Goal: Transaction & Acquisition: Obtain resource

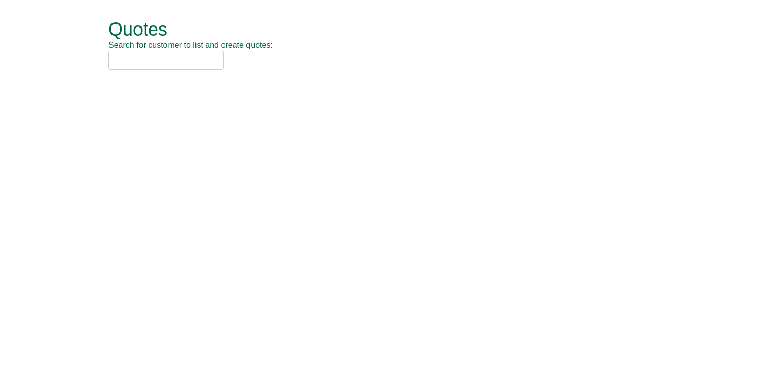
click at [172, 67] on input "text" at bounding box center [166, 60] width 115 height 19
type input "l"
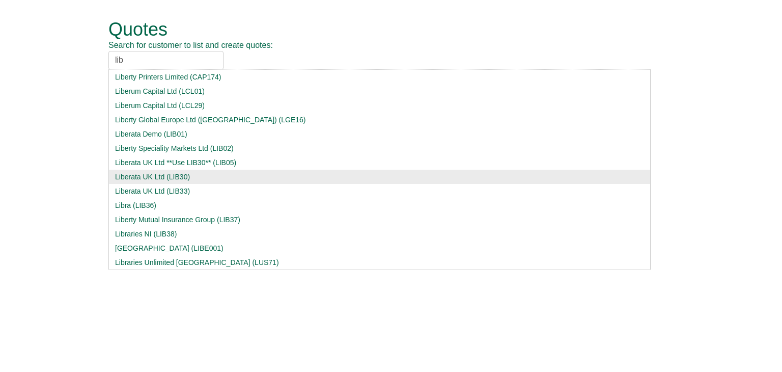
type input "lib"
click at [153, 180] on div "Liberata UK Ltd (LIB30)" at bounding box center [379, 177] width 529 height 10
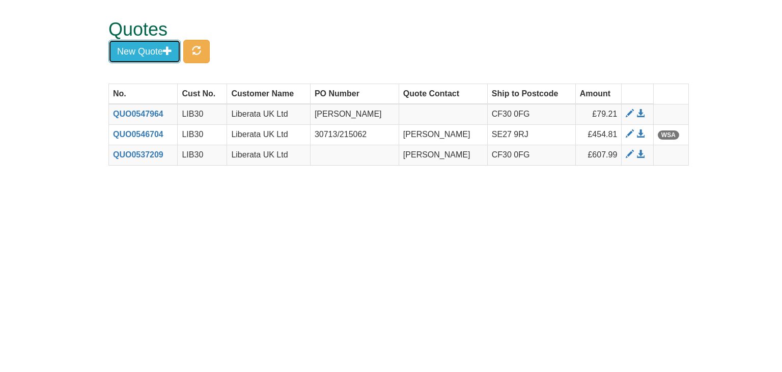
click at [148, 53] on button "New Quote" at bounding box center [145, 51] width 72 height 23
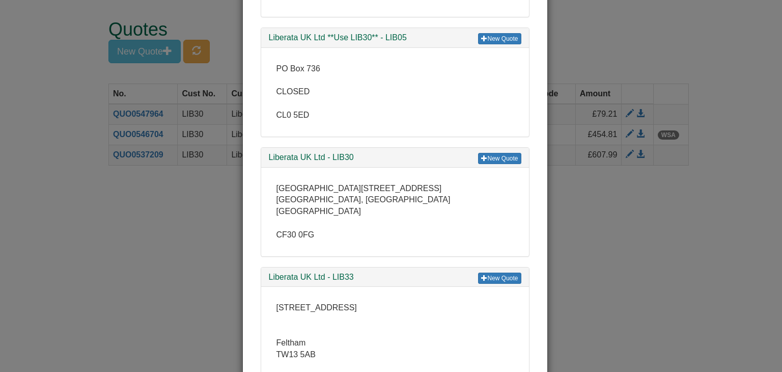
scroll to position [408, 0]
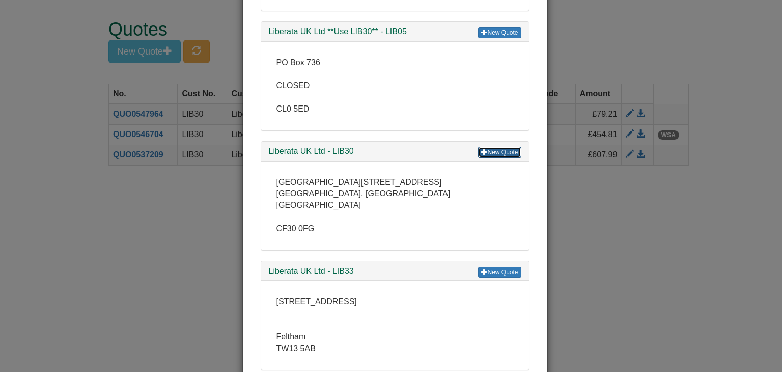
click at [498, 151] on link "New Quote" at bounding box center [499, 152] width 43 height 11
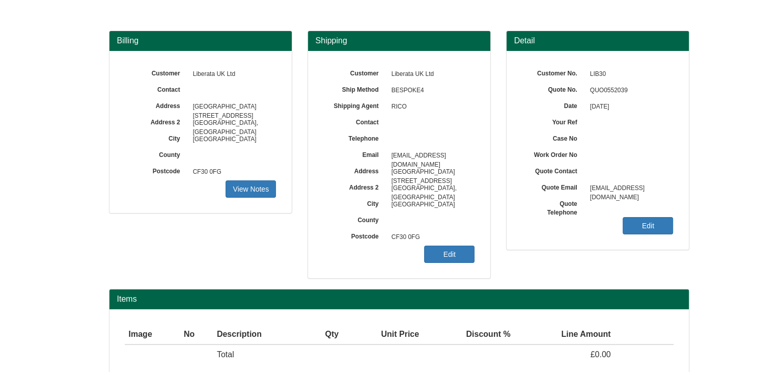
scroll to position [123, 0]
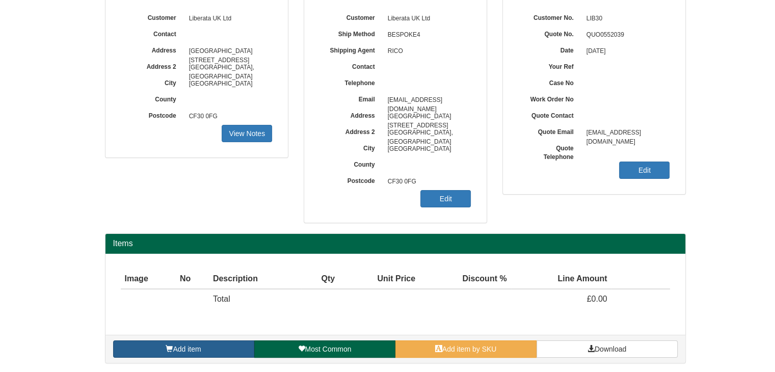
click at [198, 345] on span "Add item" at bounding box center [187, 349] width 28 height 8
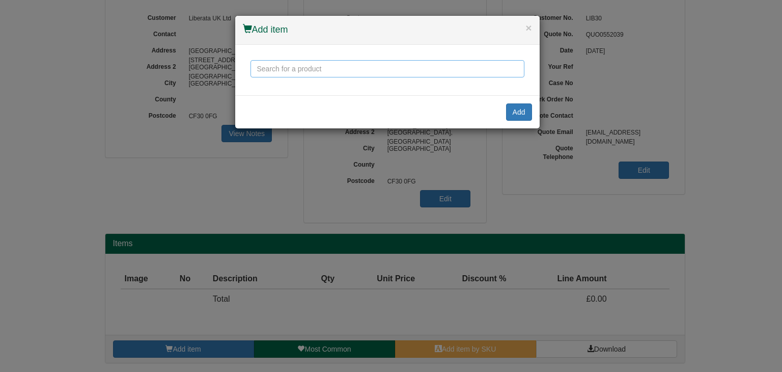
click at [312, 68] on input "text" at bounding box center [388, 68] width 274 height 17
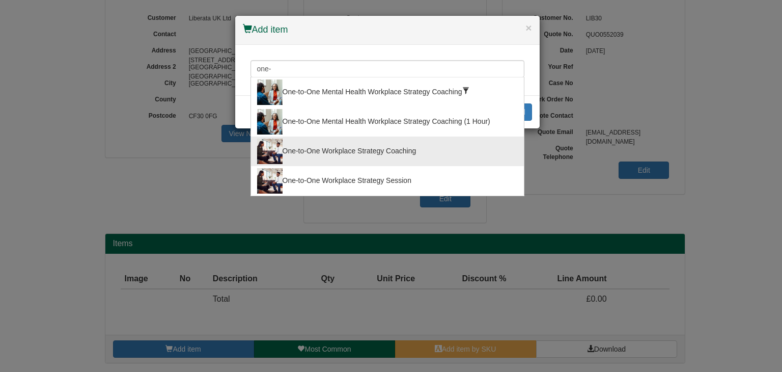
click at [313, 147] on div "One-to-One Workplace Strategy Coaching" at bounding box center [387, 151] width 261 height 25
type input "One-to-One Workplace Strategy Coaching"
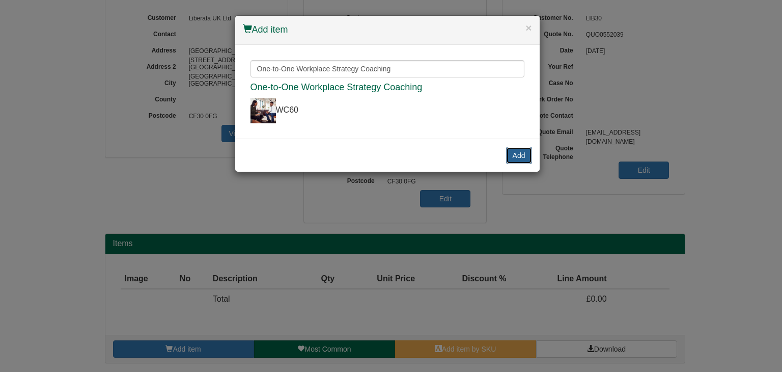
click at [520, 152] on button "Add" at bounding box center [519, 155] width 26 height 17
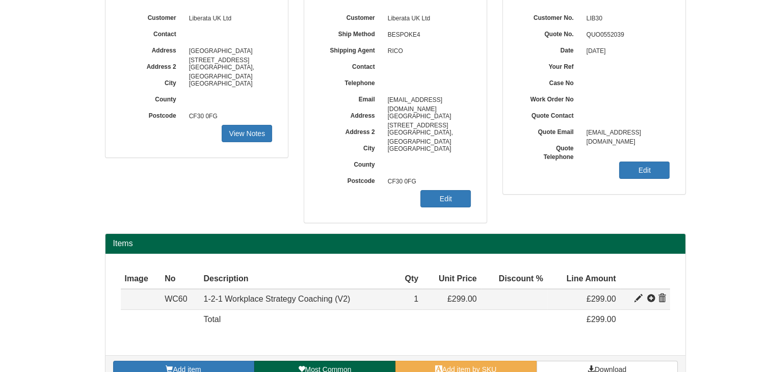
click at [636, 298] on span at bounding box center [638, 298] width 8 height 8
type input "1-2-1 Workplace Strategy Coaching (V2)"
type input "130.00"
type input "299.00"
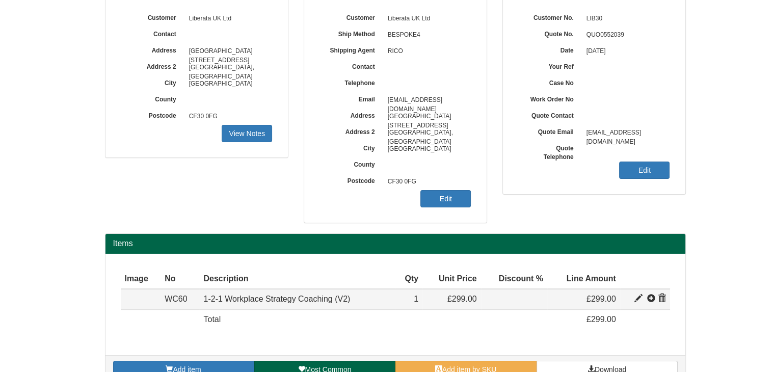
type input "1"
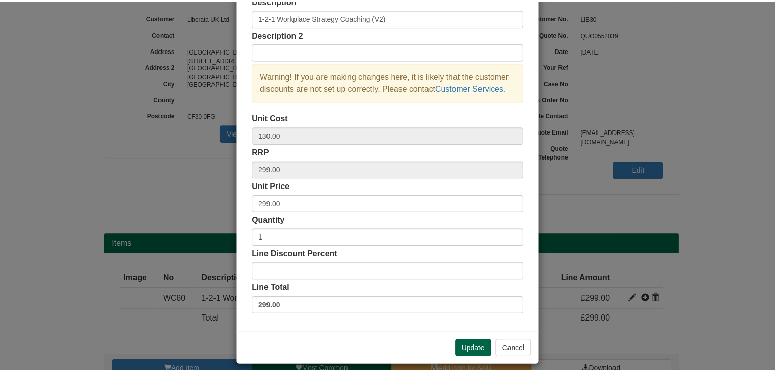
scroll to position [73, 0]
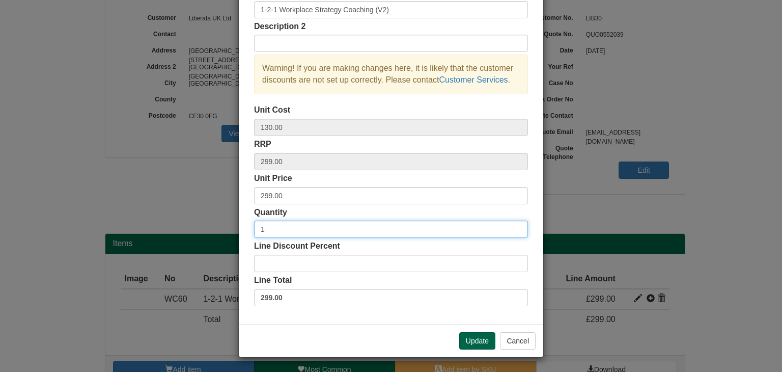
click at [300, 232] on input "1" at bounding box center [391, 229] width 274 height 17
type input "10"
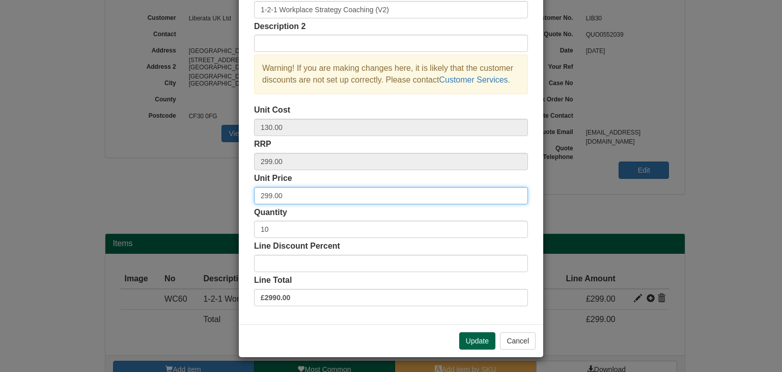
drag, startPoint x: 298, startPoint y: 191, endPoint x: 214, endPoint y: 194, distance: 84.1
click at [214, 194] on div "× Line discounts and pricing Description 1-2-1 Workplace Strategy Coaching (V2)…" at bounding box center [391, 186] width 782 height 372
type input "178.8"
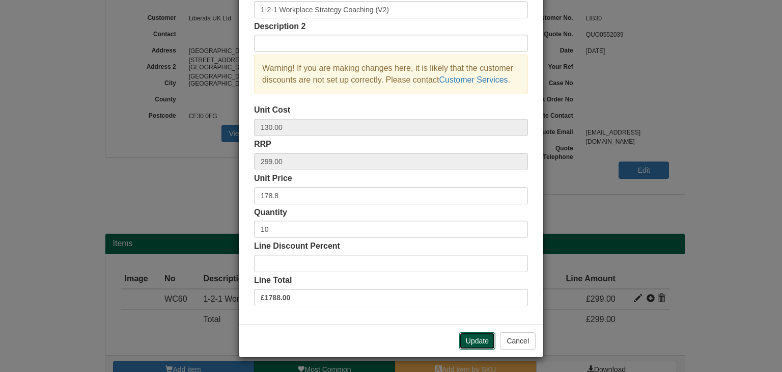
click at [475, 341] on button "Update" at bounding box center [477, 340] width 36 height 17
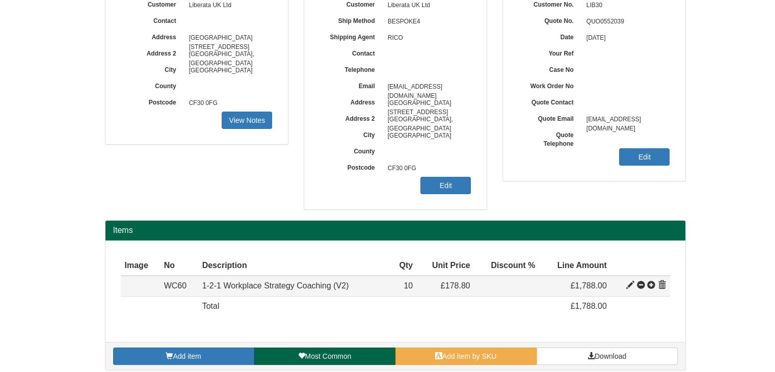
scroll to position [143, 0]
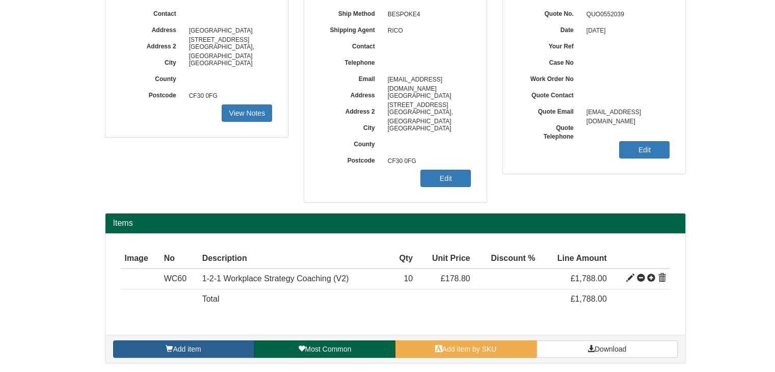
click at [177, 346] on span "Add item" at bounding box center [187, 349] width 28 height 8
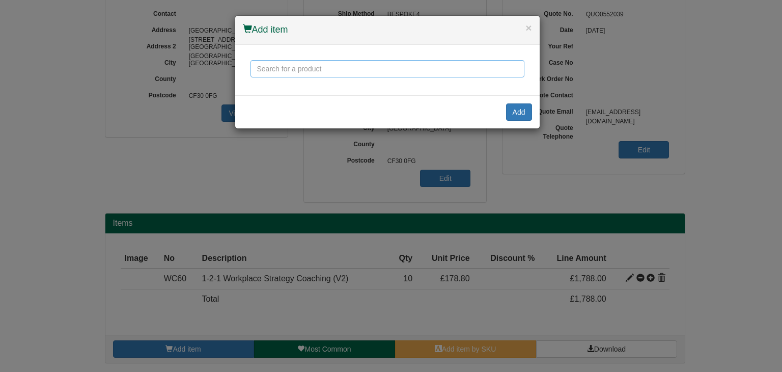
click at [302, 69] on input "text" at bounding box center [388, 68] width 274 height 17
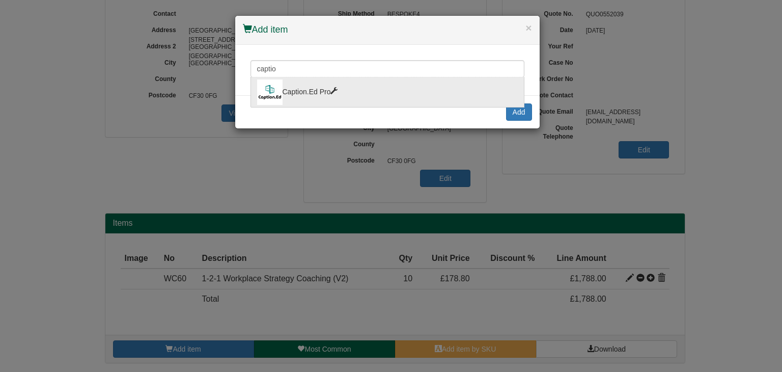
click at [301, 88] on div "Caption.Ed Pro" at bounding box center [387, 91] width 261 height 25
type input "Caption.Ed Pro"
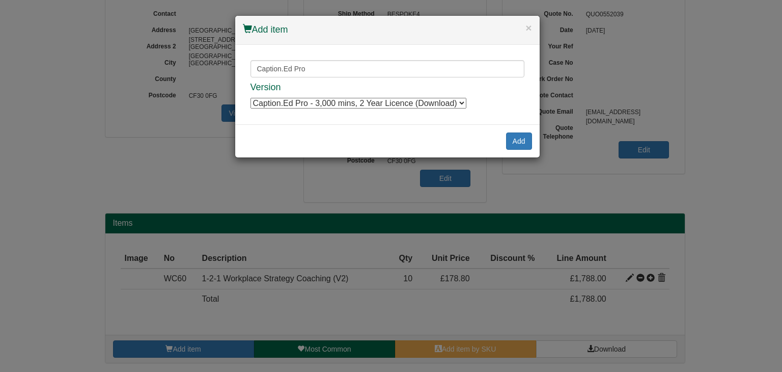
click at [353, 105] on select "Caption.Ed Pro - 3,000 mins, 2 Year Licence (Download) Caption.Ed Pro - 3,000 m…" at bounding box center [359, 103] width 216 height 11
select select "100084388"
click at [251, 98] on select "Caption.Ed Pro - 3,000 mins, 2 Year Licence (Download) Caption.Ed Pro - 3,000 m…" at bounding box center [359, 103] width 216 height 11
click at [519, 144] on button "Add" at bounding box center [519, 140] width 26 height 17
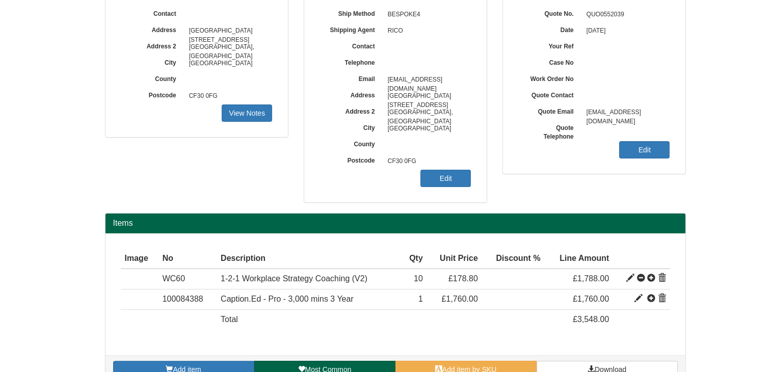
scroll to position [163, 0]
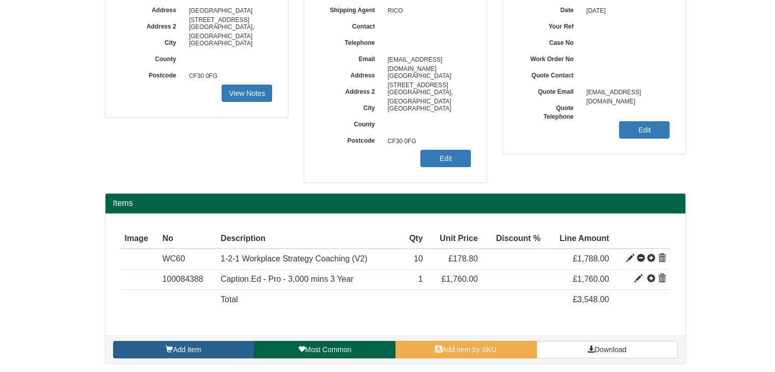
click at [163, 348] on link "Add item" at bounding box center [183, 349] width 141 height 17
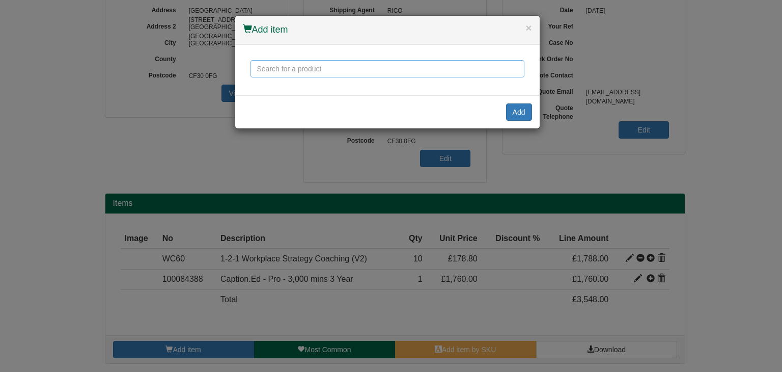
click at [300, 75] on input "text" at bounding box center [388, 68] width 274 height 17
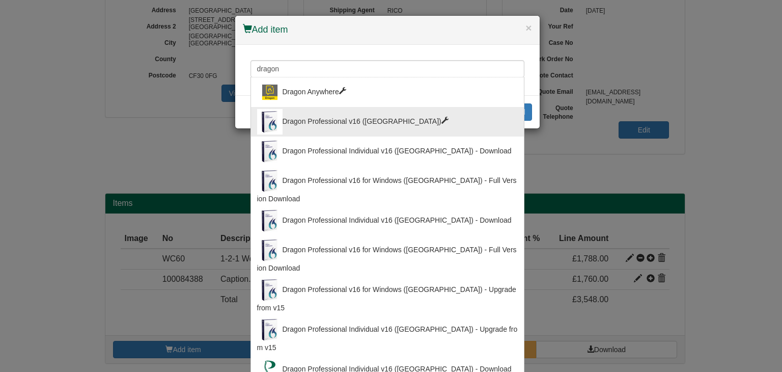
click at [322, 117] on div "Dragon Professional v16 ([GEOGRAPHIC_DATA])" at bounding box center [387, 121] width 261 height 25
type input "Dragon Professional v16 ([GEOGRAPHIC_DATA])"
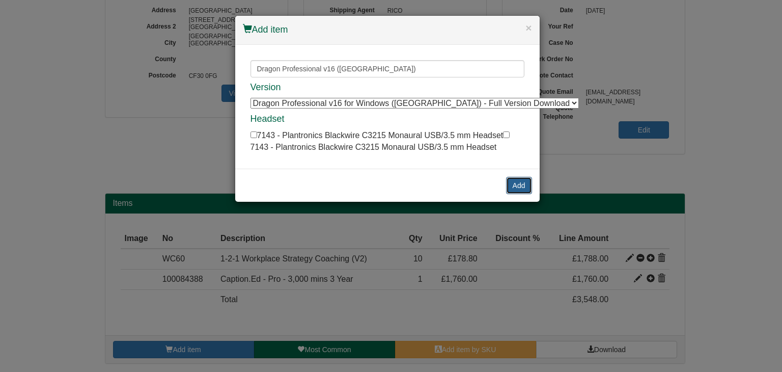
click at [522, 184] on button "Add" at bounding box center [519, 185] width 26 height 17
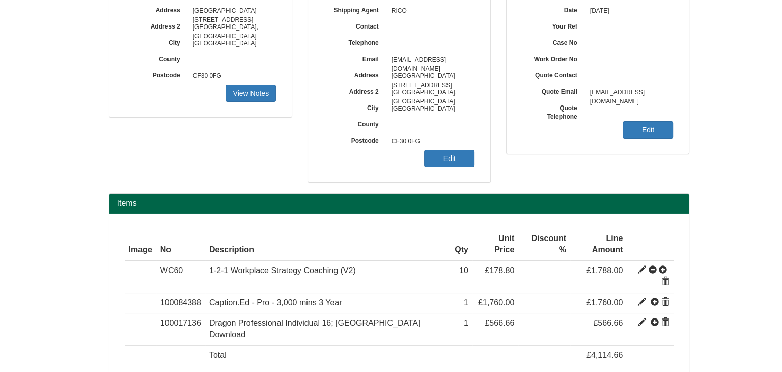
scroll to position [183, 0]
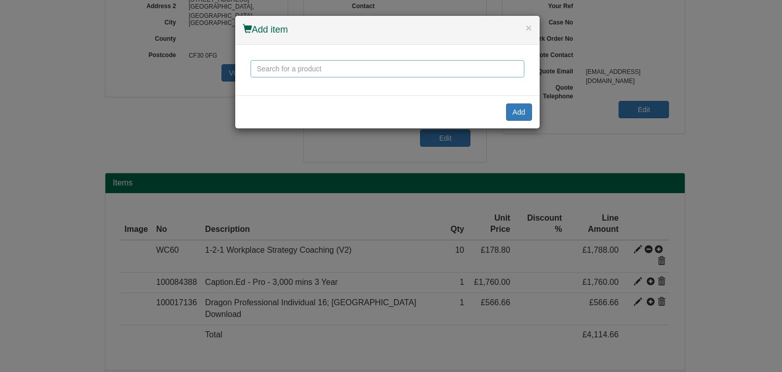
click at [288, 70] on input "text" at bounding box center [388, 68] width 274 height 17
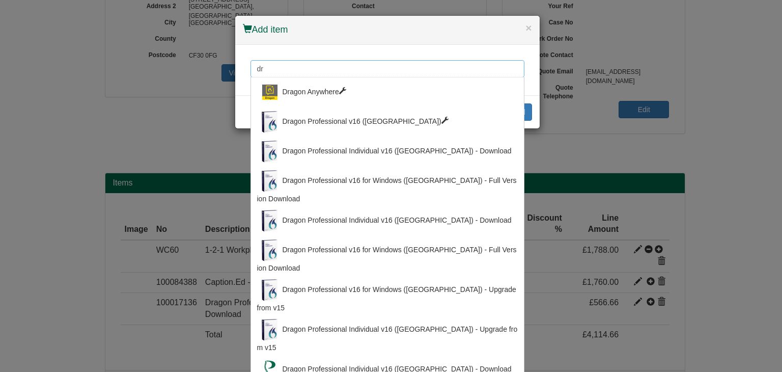
type input "d"
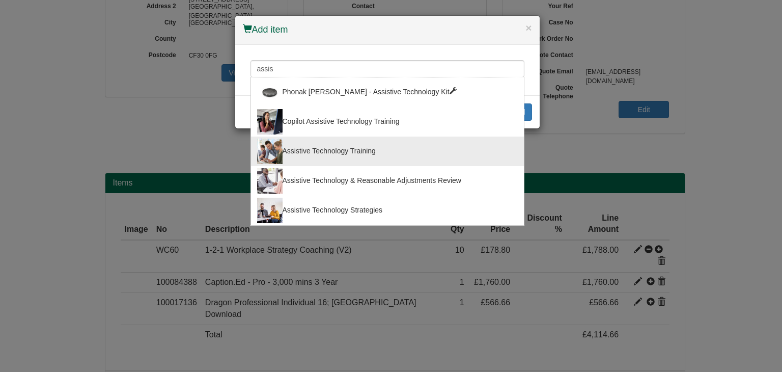
click at [309, 151] on div "Assistive Technology Training" at bounding box center [387, 151] width 261 height 25
type input "Assistive Technology Training"
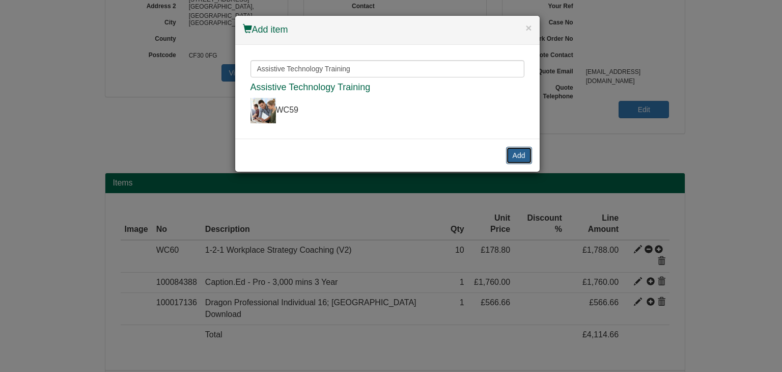
click at [519, 153] on button "Add" at bounding box center [519, 155] width 26 height 17
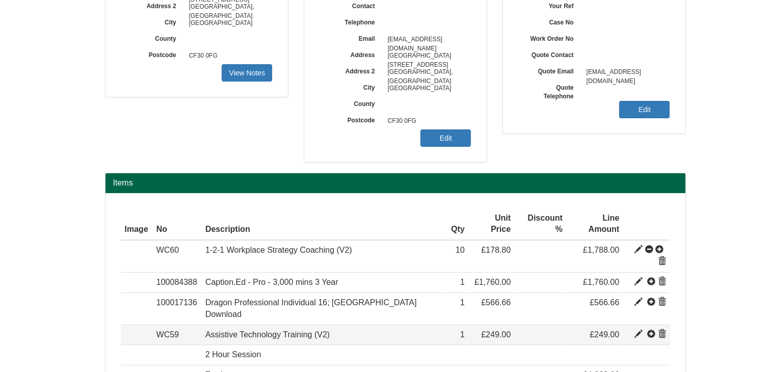
click at [639, 330] on span at bounding box center [638, 334] width 8 height 8
type input "Assistive Technology Training (V2)"
type input "149.00"
type input "249.00"
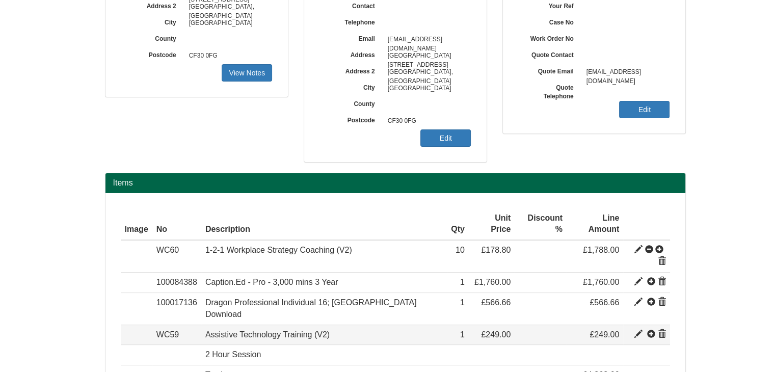
type input "1"
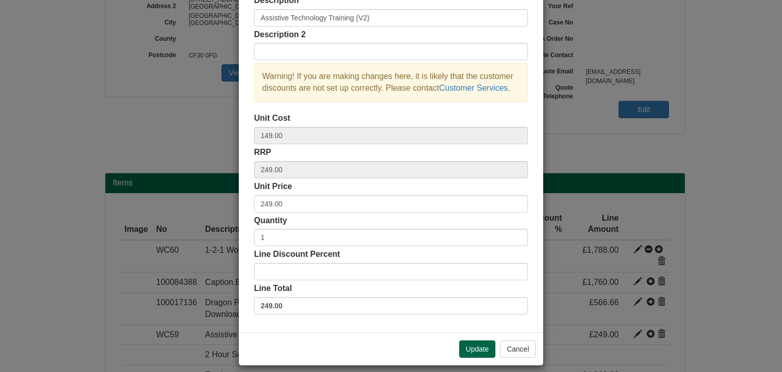
scroll to position [73, 0]
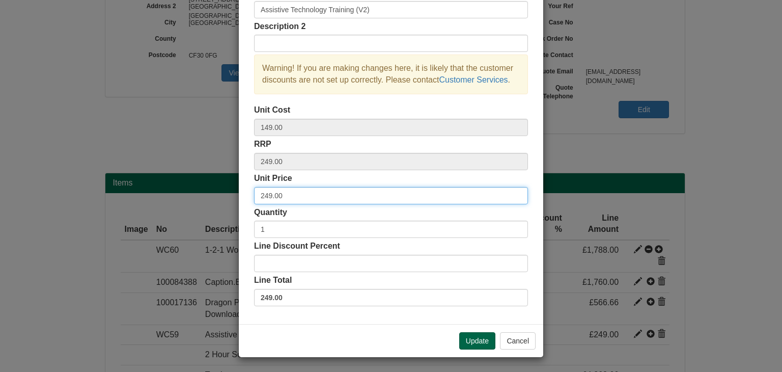
drag, startPoint x: 307, startPoint y: 196, endPoint x: 199, endPoint y: 191, distance: 107.6
click at [199, 191] on div "× Line discounts and pricing Description Assistive Technology Training (V2) Des…" at bounding box center [391, 186] width 782 height 372
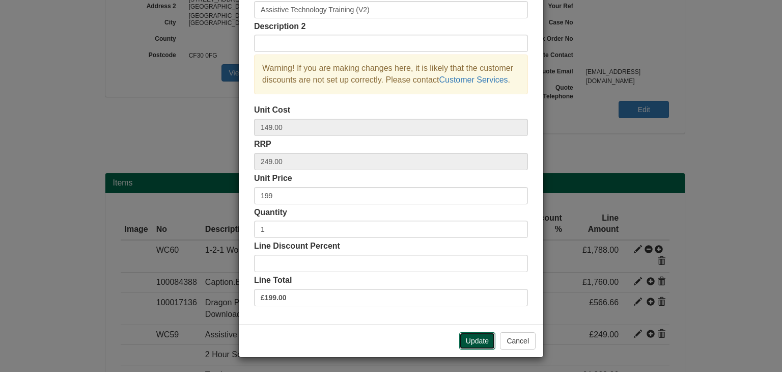
click at [475, 339] on button "Update" at bounding box center [477, 340] width 36 height 17
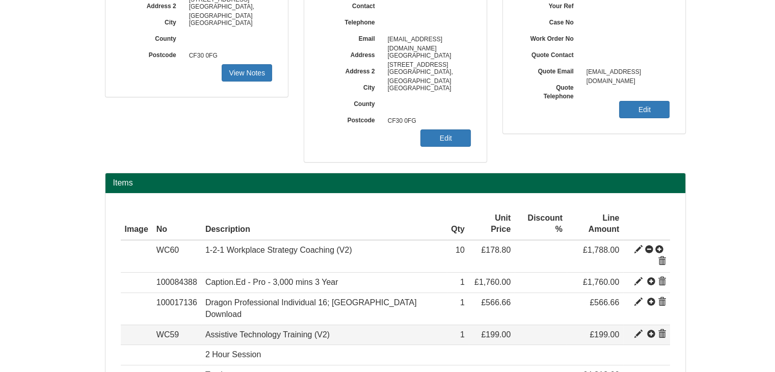
click at [636, 330] on span at bounding box center [638, 334] width 8 height 8
type input "199.00"
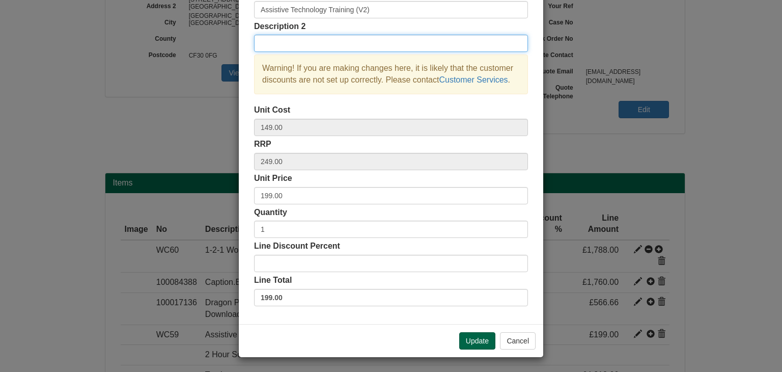
click at [296, 46] on input "text" at bounding box center [391, 43] width 274 height 17
type input "Dragon"
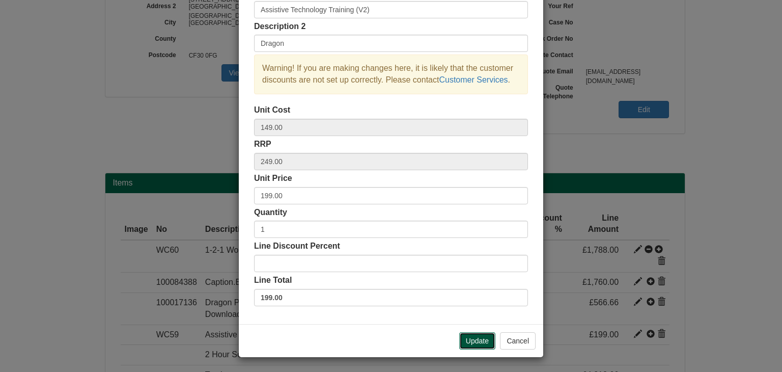
click at [471, 337] on button "Update" at bounding box center [477, 340] width 36 height 17
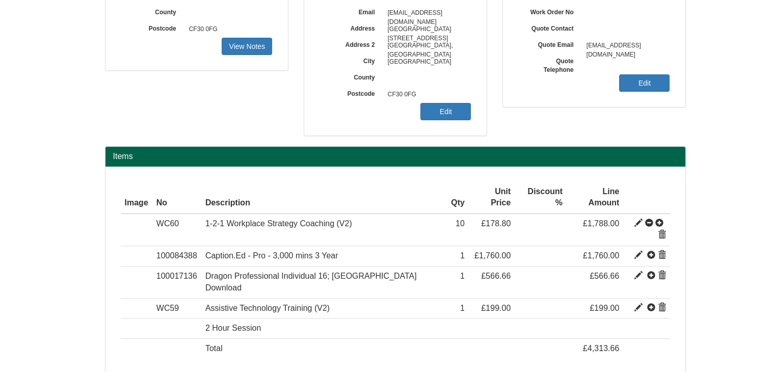
scroll to position [224, 0]
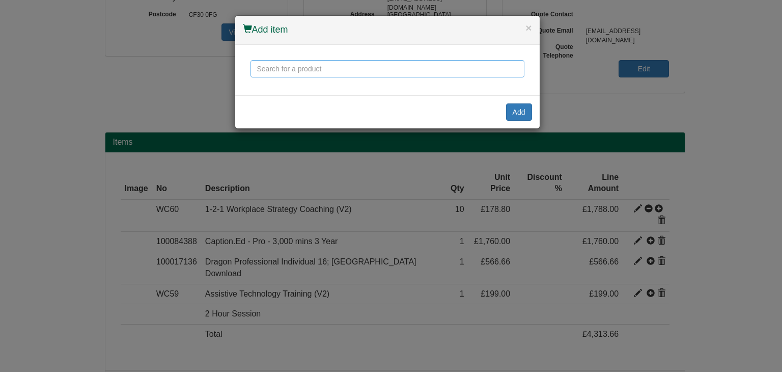
click at [304, 74] on input "text" at bounding box center [388, 68] width 274 height 17
drag, startPoint x: 293, startPoint y: 66, endPoint x: 188, endPoint y: 67, distance: 104.9
click at [188, 67] on div "× Add item read and Add" at bounding box center [391, 186] width 782 height 372
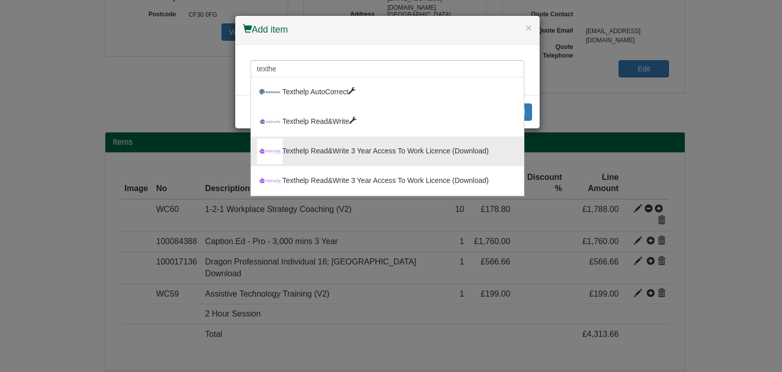
click at [316, 155] on div "Texthelp Read&Write 3 Year Access To Work Licence (Download)" at bounding box center [387, 151] width 261 height 25
type input "Texthelp Read&Write 3 Year Access To Work Licence (Download)"
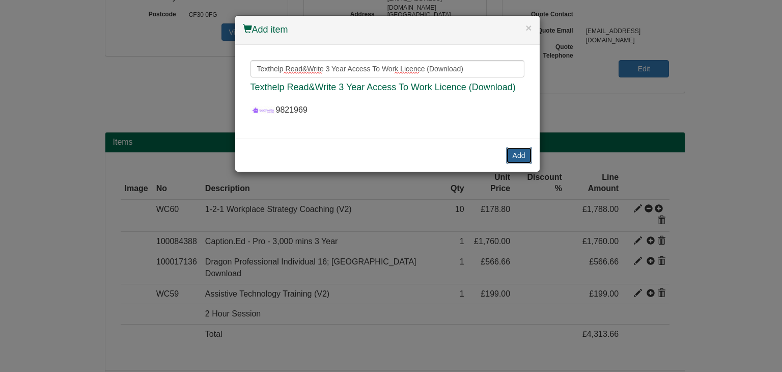
click at [513, 155] on button "Add" at bounding box center [519, 155] width 26 height 17
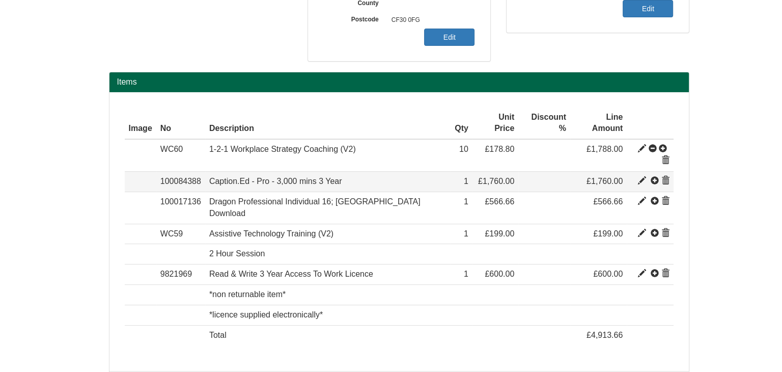
scroll to position [285, 0]
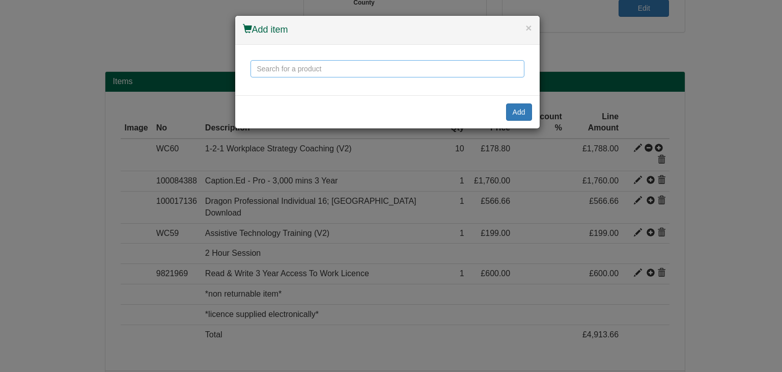
click at [301, 74] on input "text" at bounding box center [388, 68] width 274 height 17
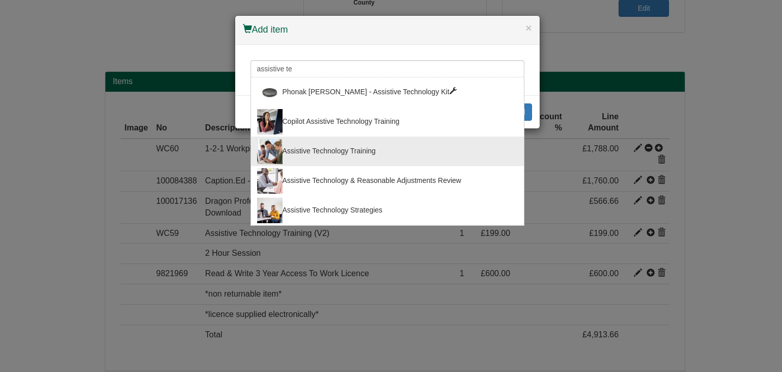
click at [321, 148] on div "Assistive Technology Training" at bounding box center [387, 151] width 261 height 25
type input "Assistive Technology Training"
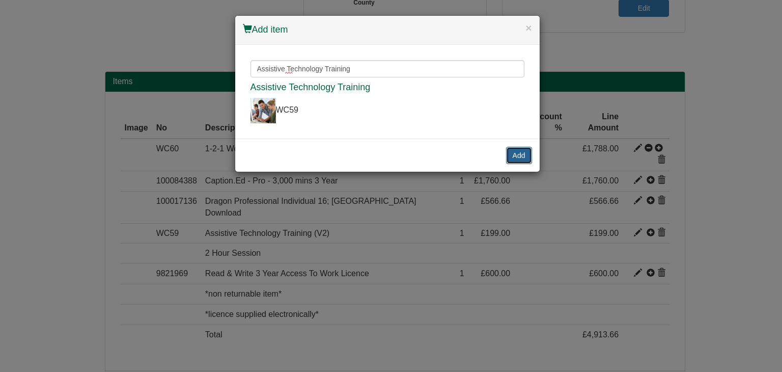
click at [513, 152] on button "Add" at bounding box center [519, 155] width 26 height 17
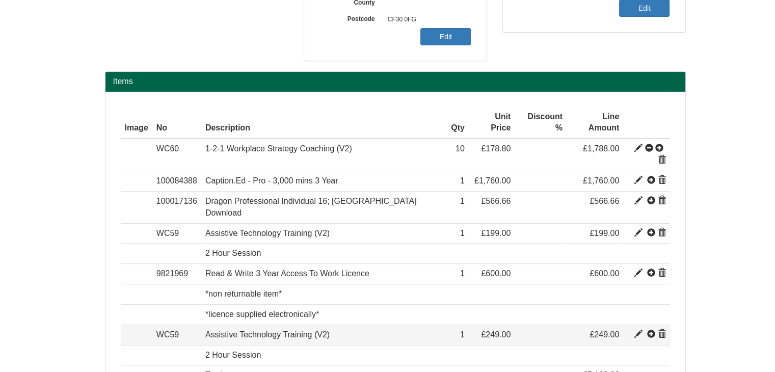
click at [636, 330] on span at bounding box center [638, 334] width 8 height 8
type input "249.00"
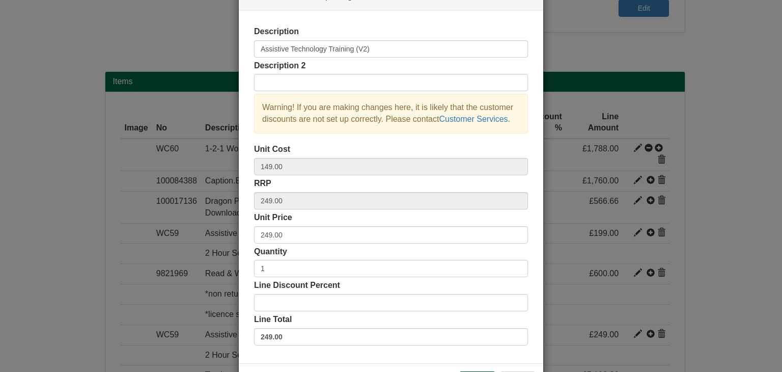
scroll to position [51, 0]
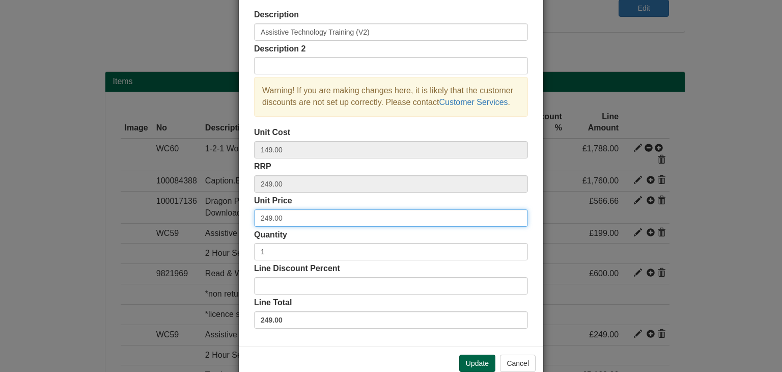
drag, startPoint x: 288, startPoint y: 219, endPoint x: 206, endPoint y: 209, distance: 82.0
click at [208, 210] on div "× Line discounts and pricing Description Assistive Technology Training (V2) Des…" at bounding box center [391, 186] width 782 height 372
type input "199"
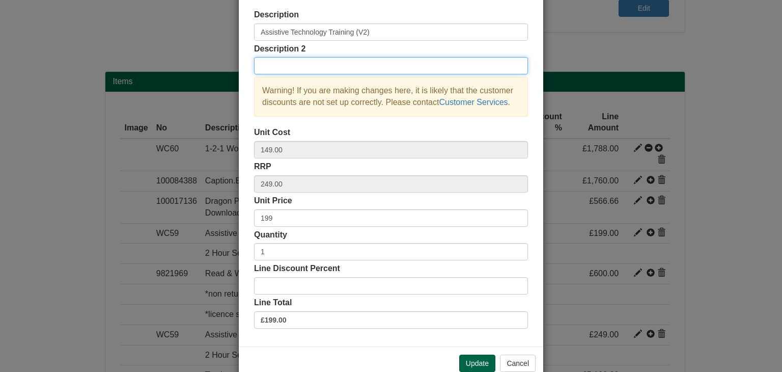
click at [332, 67] on input "text" at bounding box center [391, 65] width 274 height 17
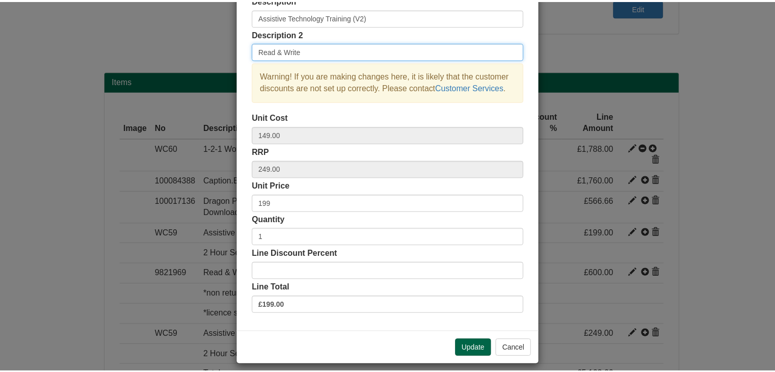
scroll to position [73, 0]
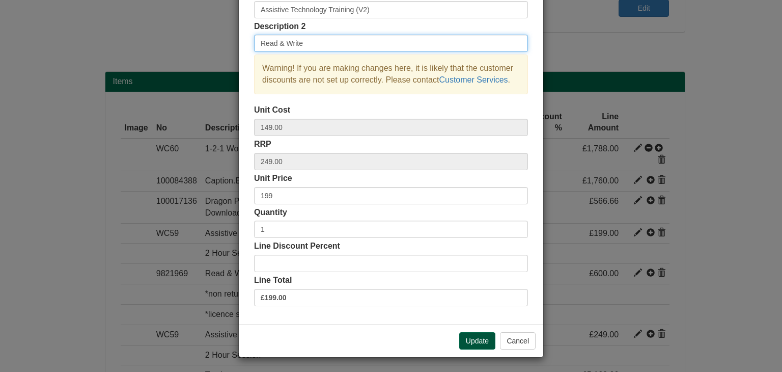
type input "Read & Write"
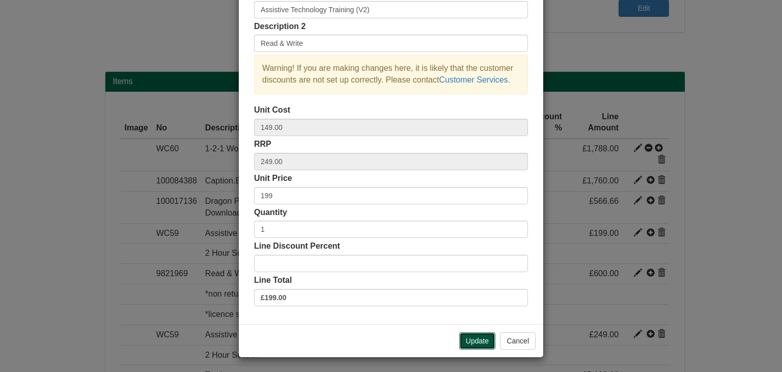
click at [475, 339] on button "Update" at bounding box center [477, 340] width 36 height 17
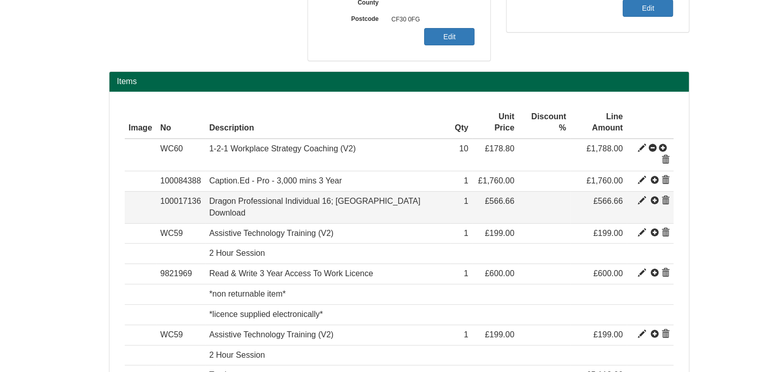
scroll to position [325, 0]
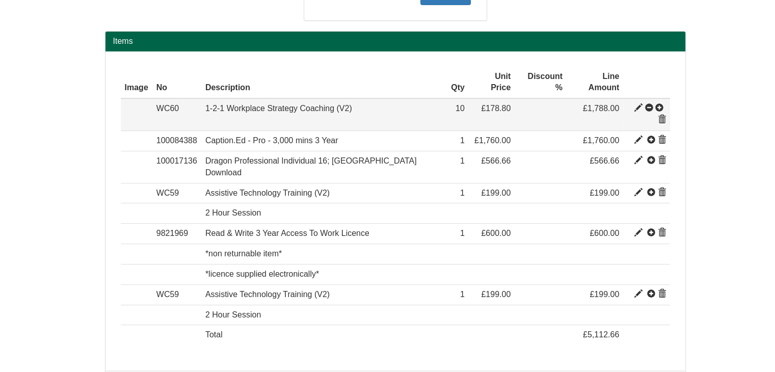
click at [634, 104] on span at bounding box center [638, 108] width 8 height 8
type input "1-2-1 Workplace Strategy Coaching (V2)"
type input "130.00"
type input "299.00"
type input "178.80"
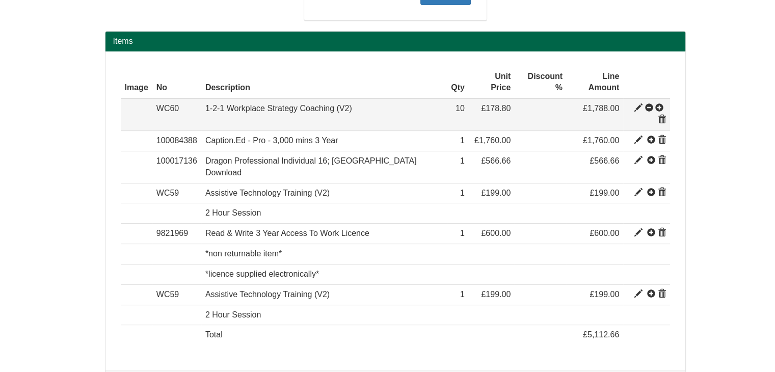
type input "10"
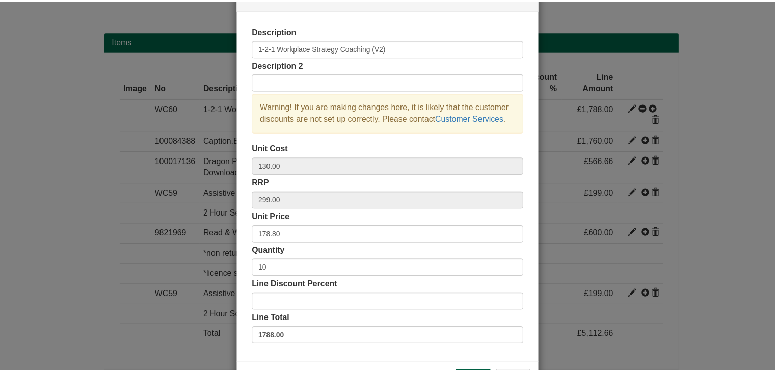
scroll to position [51, 0]
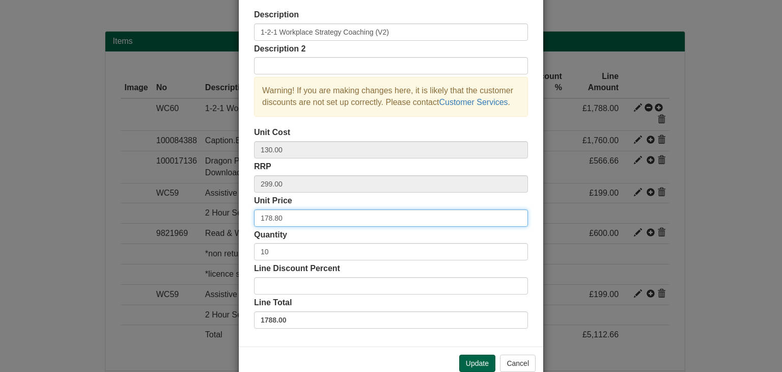
drag, startPoint x: 285, startPoint y: 216, endPoint x: 244, endPoint y: 216, distance: 41.3
click at [244, 216] on div "Description 1-2-1 Workplace Strategy Coaching (V2) Description 2 Warning! If yo…" at bounding box center [391, 170] width 305 height 352
type input "189"
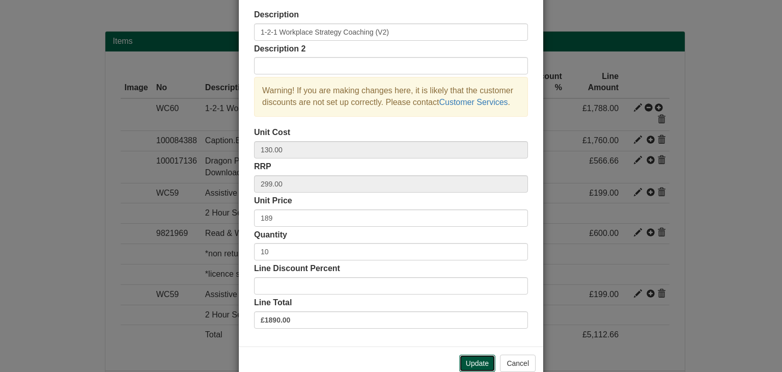
click at [471, 361] on button "Update" at bounding box center [477, 363] width 36 height 17
